Goal: Task Accomplishment & Management: Complete application form

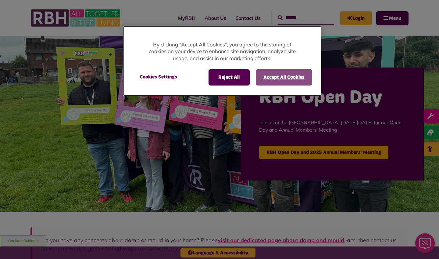
click at [301, 84] on button "Accept All Cookies" at bounding box center [284, 77] width 56 height 16
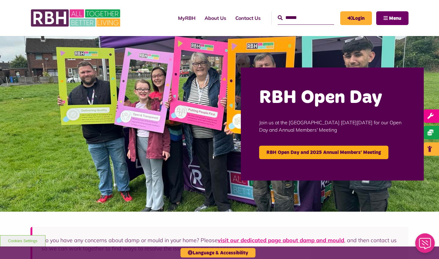
click at [389, 17] on span "Menu" at bounding box center [395, 18] width 12 height 5
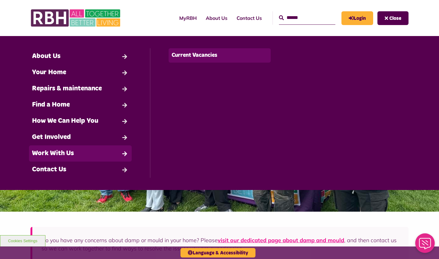
click at [206, 56] on link "Current Vacancies" at bounding box center [220, 55] width 102 height 14
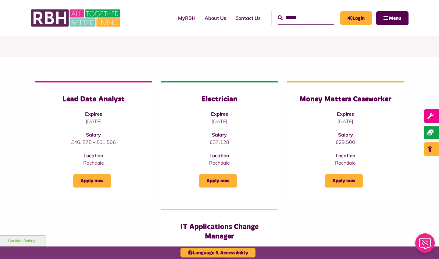
scroll to position [46, 0]
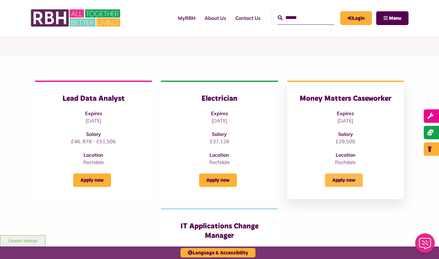
click at [356, 181] on link "Apply now" at bounding box center [344, 179] width 38 height 13
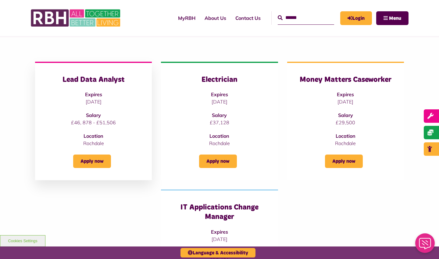
scroll to position [66, 0]
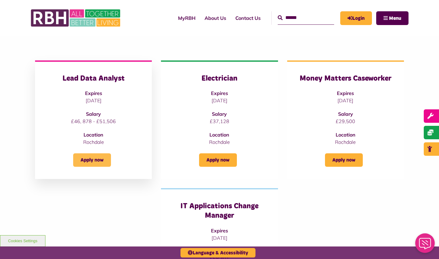
click at [89, 154] on link "Apply now" at bounding box center [92, 159] width 38 height 13
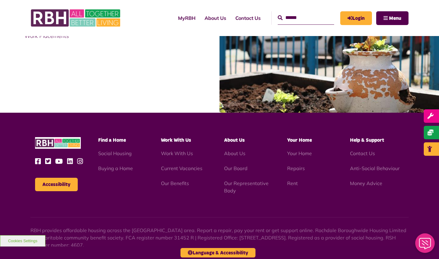
scroll to position [592, 0]
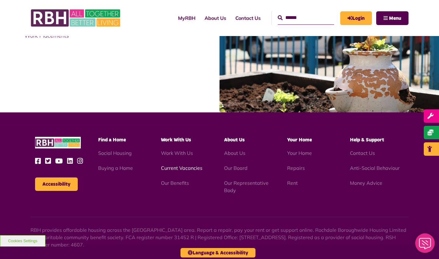
click at [175, 167] on link "Current Vacancies" at bounding box center [181, 168] width 41 height 6
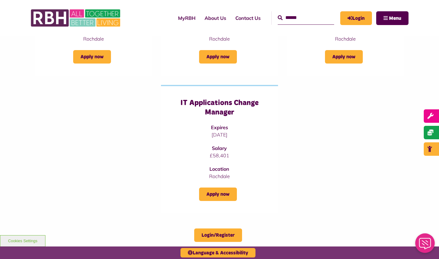
scroll to position [170, 0]
